Goal: Transaction & Acquisition: Purchase product/service

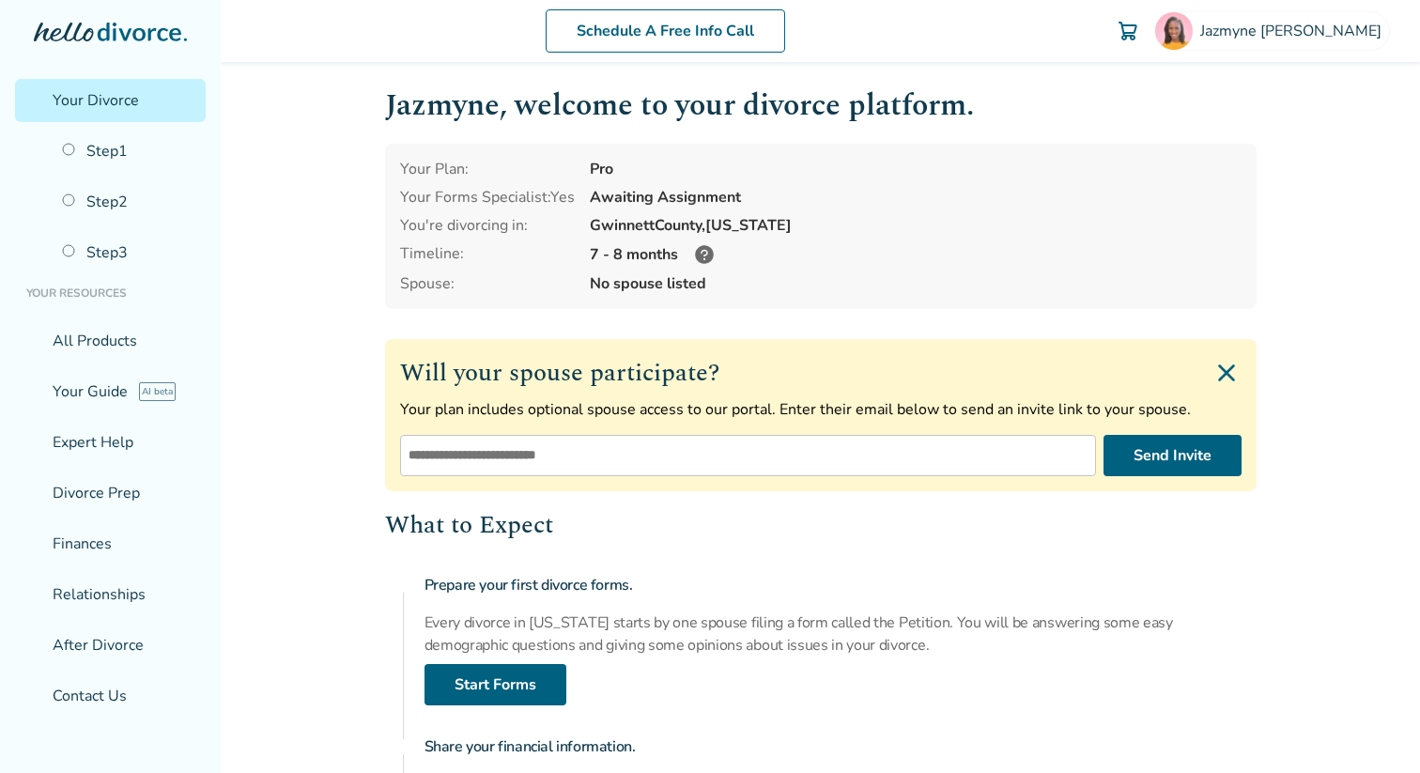
scroll to position [12, 0]
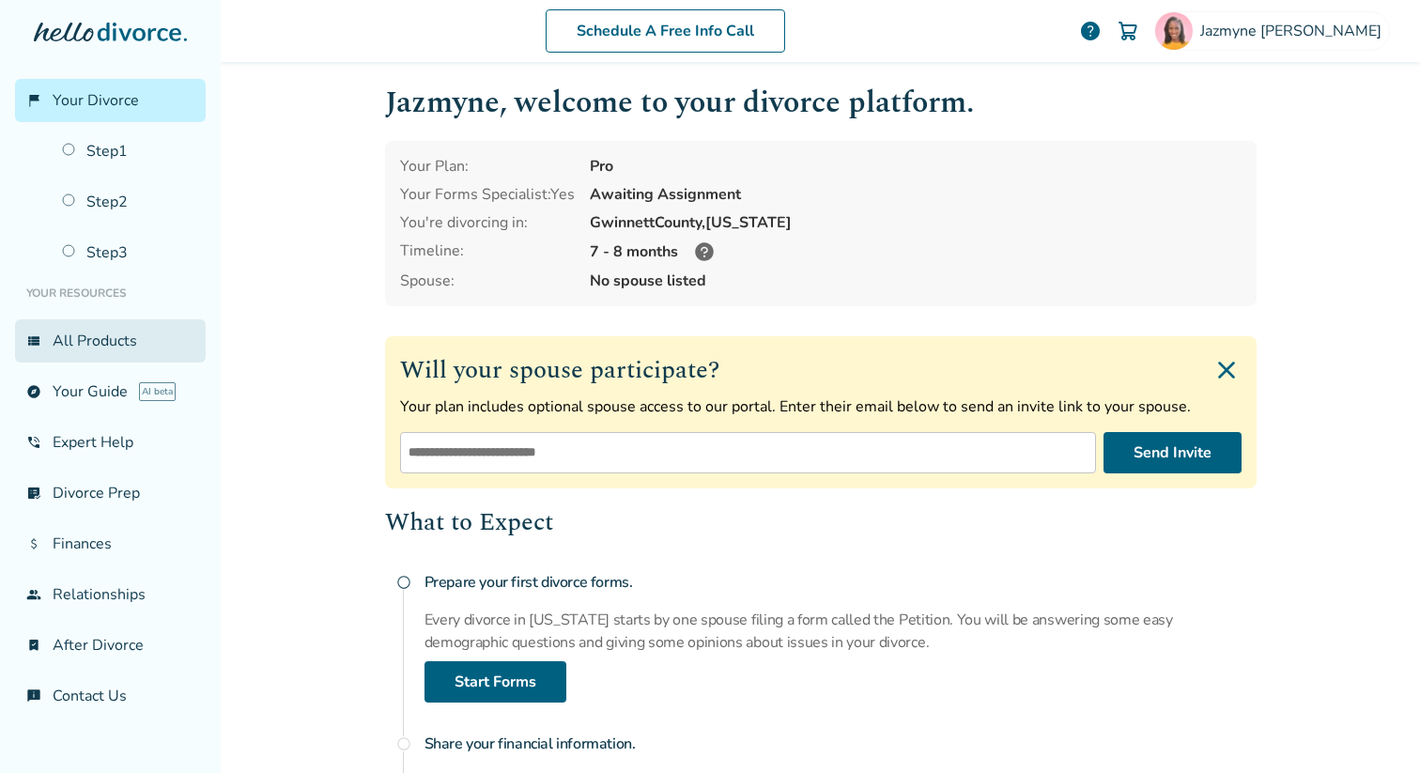
click at [90, 350] on link "view_list All Products" at bounding box center [110, 340] width 191 height 43
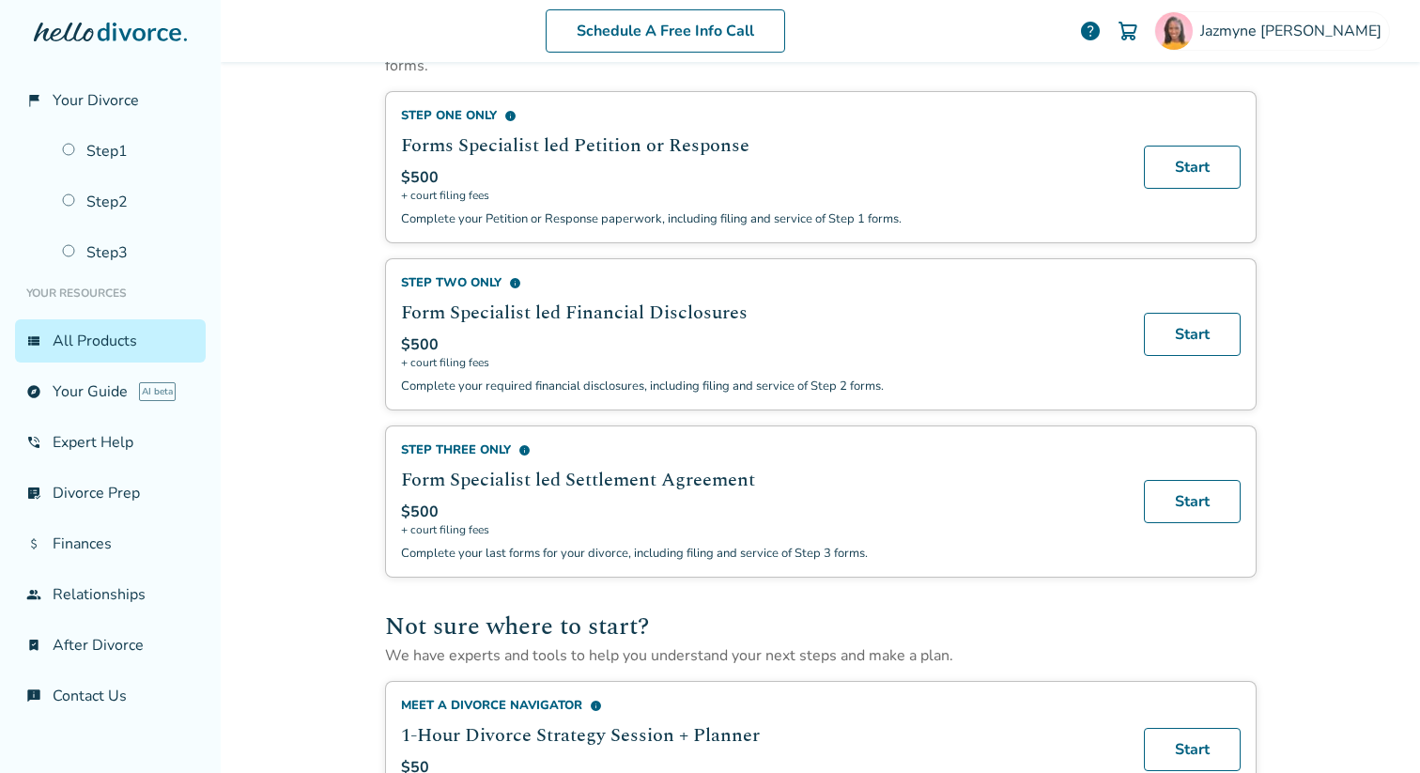
scroll to position [716, 0]
click at [425, 456] on div "Step Three Only info" at bounding box center [761, 448] width 720 height 17
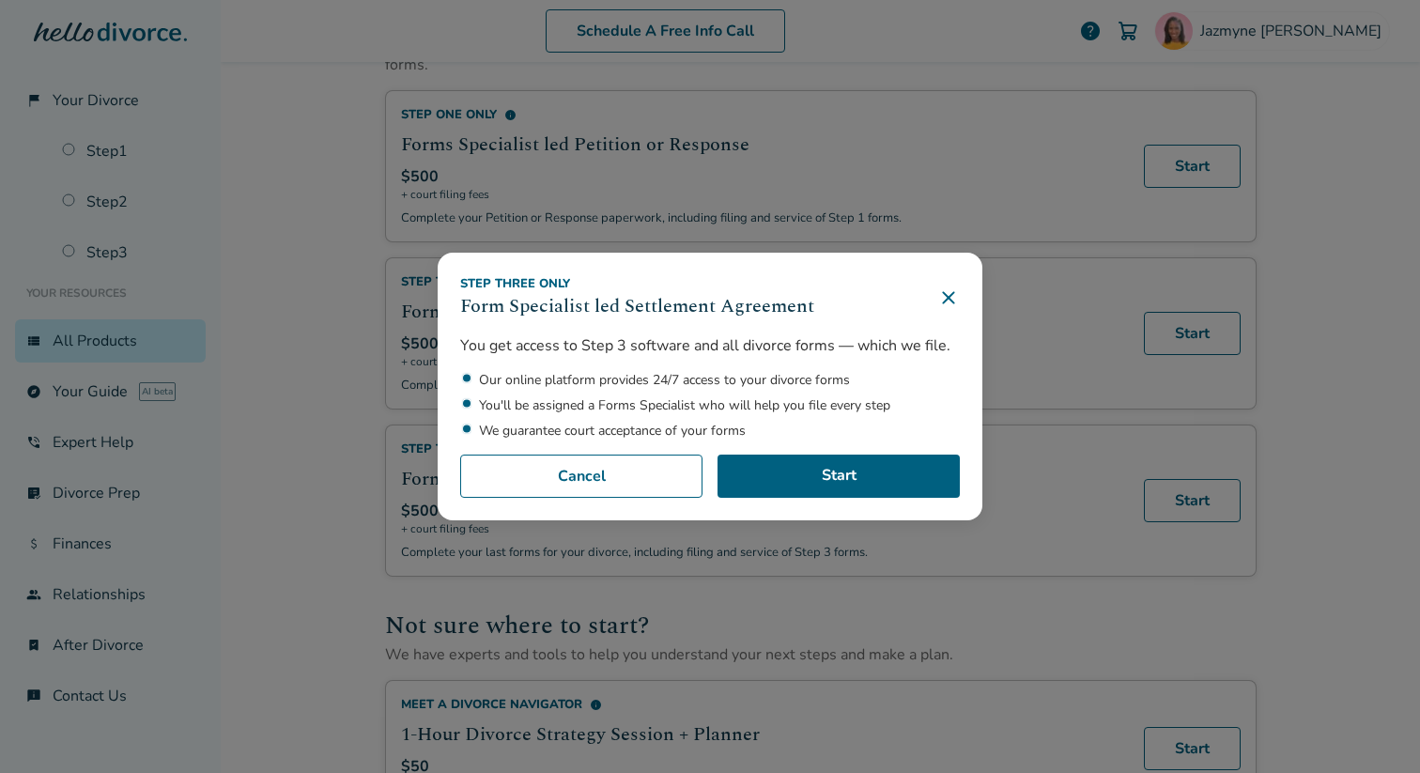
click at [944, 301] on icon at bounding box center [948, 298] width 12 height 12
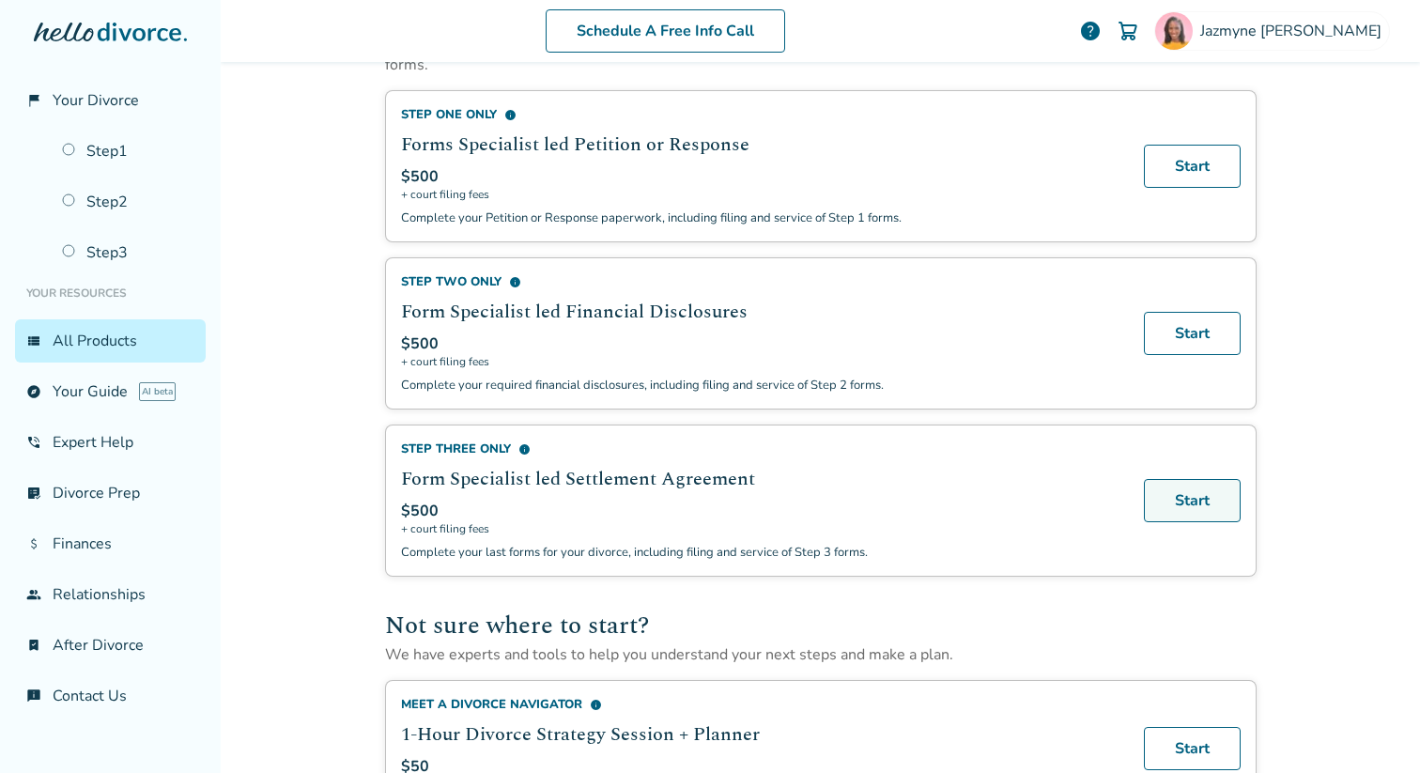
click at [1193, 499] on link "Start" at bounding box center [1192, 500] width 97 height 43
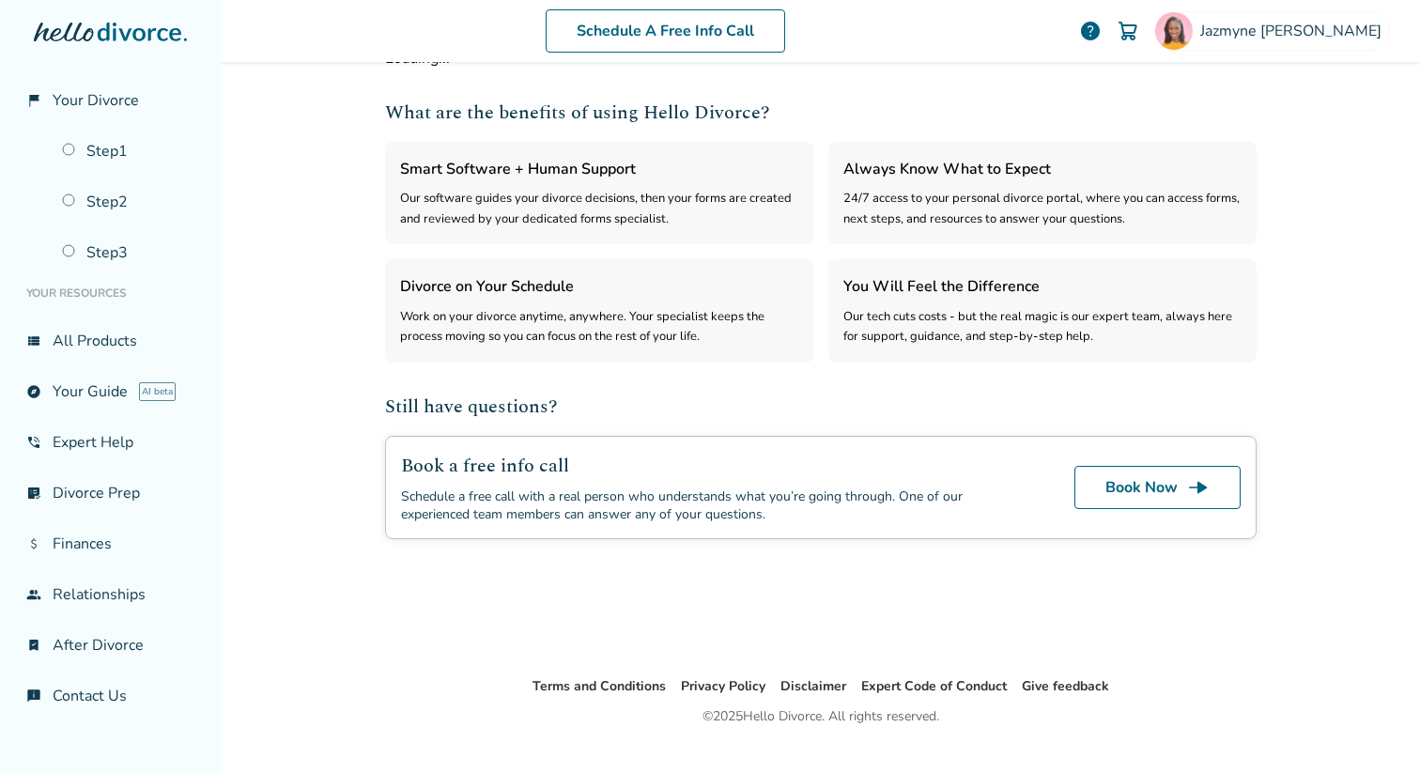
select select "***"
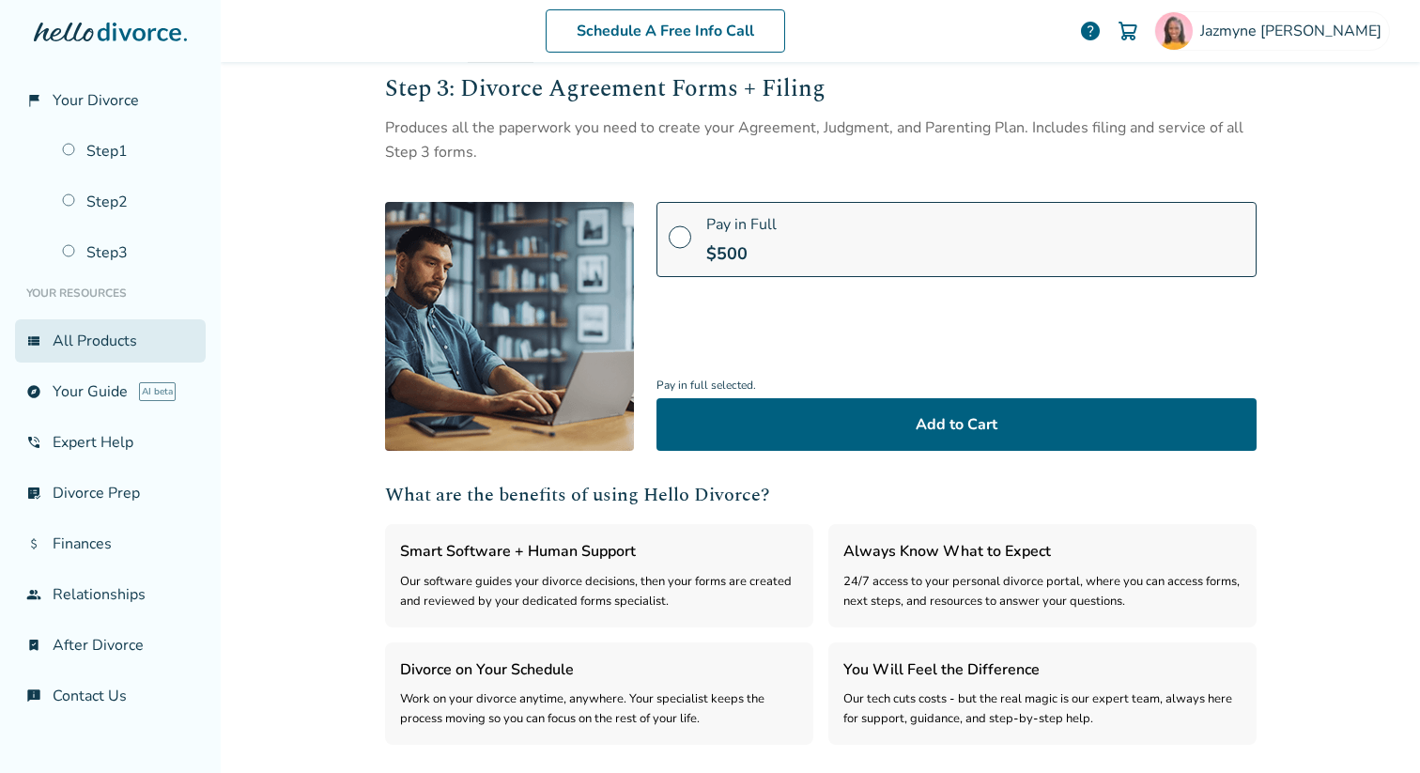
click at [117, 345] on link "view_list All Products" at bounding box center [110, 340] width 191 height 43
